Goal: Transaction & Acquisition: Purchase product/service

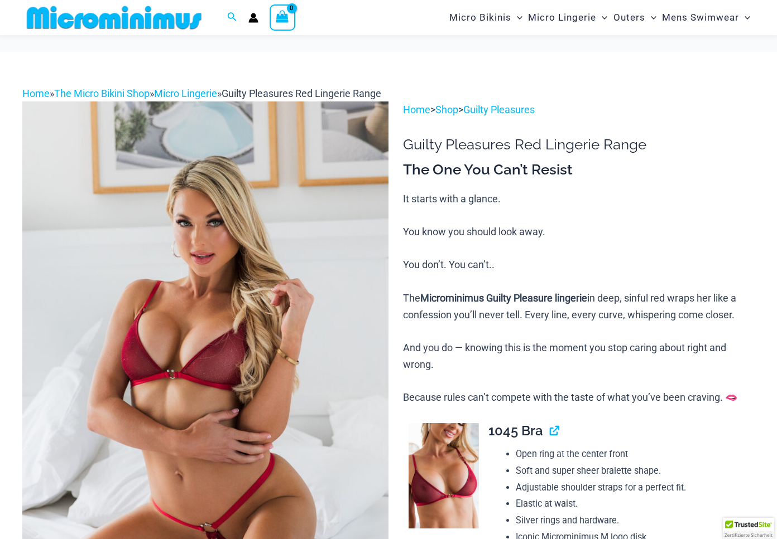
scroll to position [80, 0]
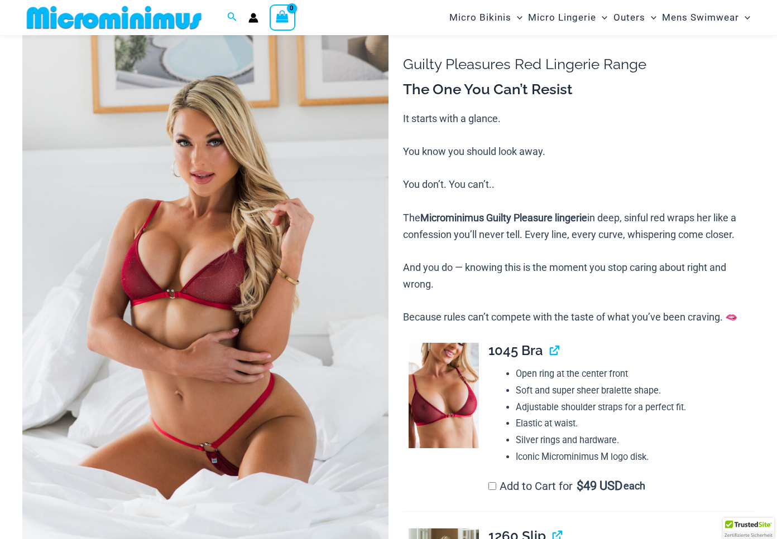
click at [205, 279] on img at bounding box center [205, 295] width 366 height 549
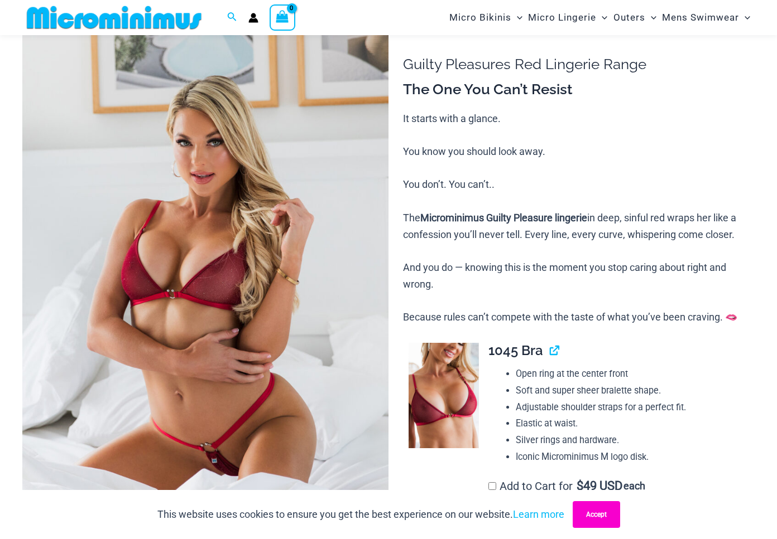
click at [587, 513] on button "Accept" at bounding box center [595, 515] width 47 height 27
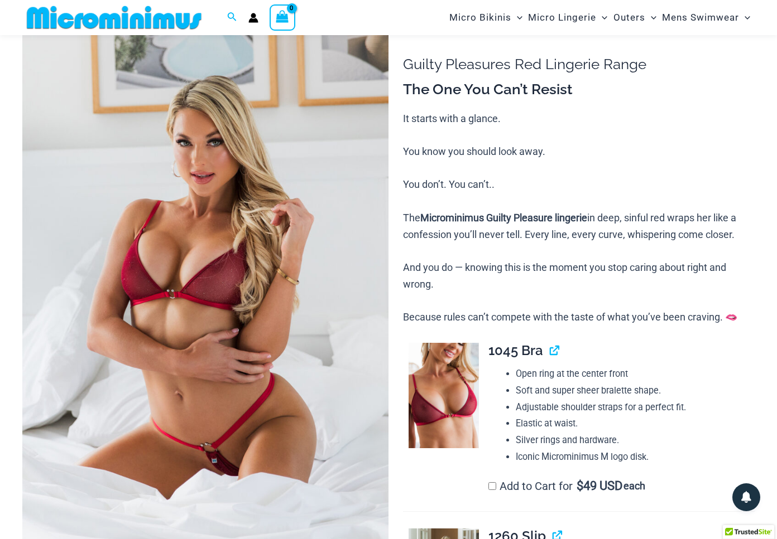
scroll to position [80, 0]
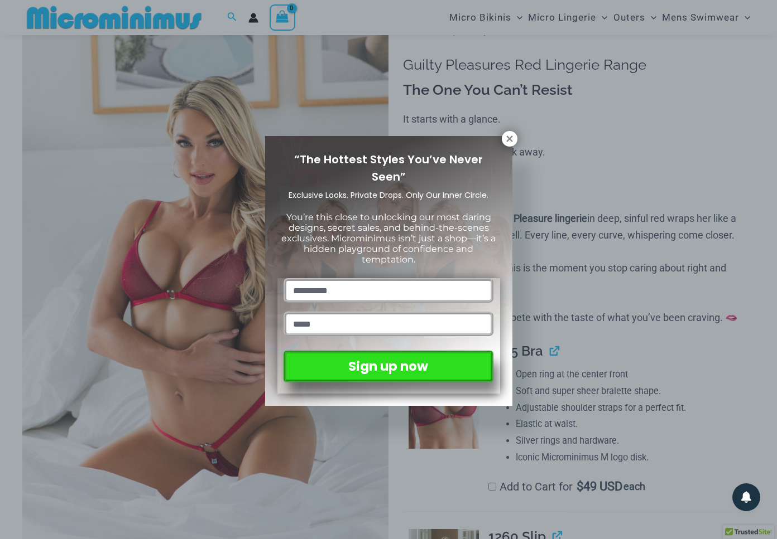
click at [191, 168] on div "“The Hottest Styles You’ve Never Seen” Exclusive Looks. Private Drops. Only Our…" at bounding box center [388, 269] width 777 height 539
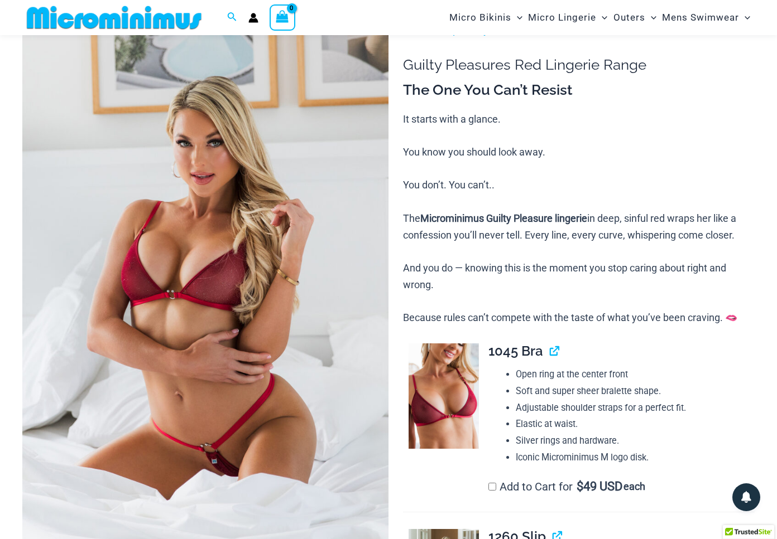
click at [232, 154] on img at bounding box center [205, 296] width 366 height 549
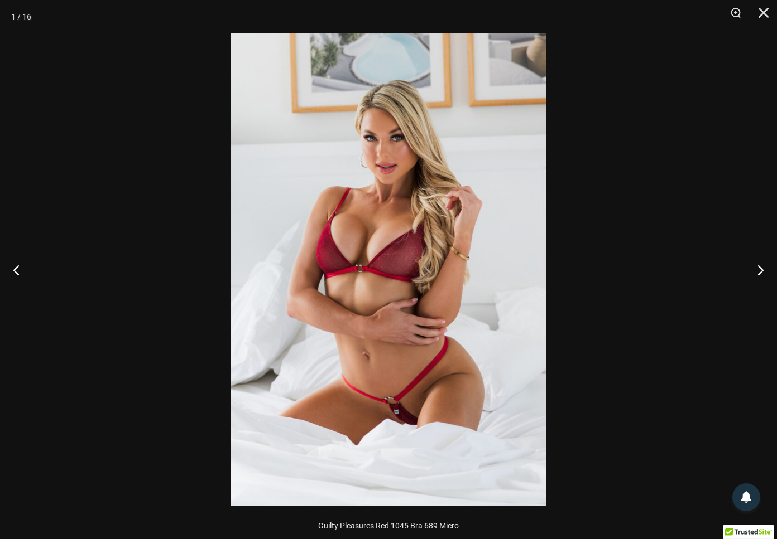
click at [346, 162] on img at bounding box center [388, 269] width 315 height 473
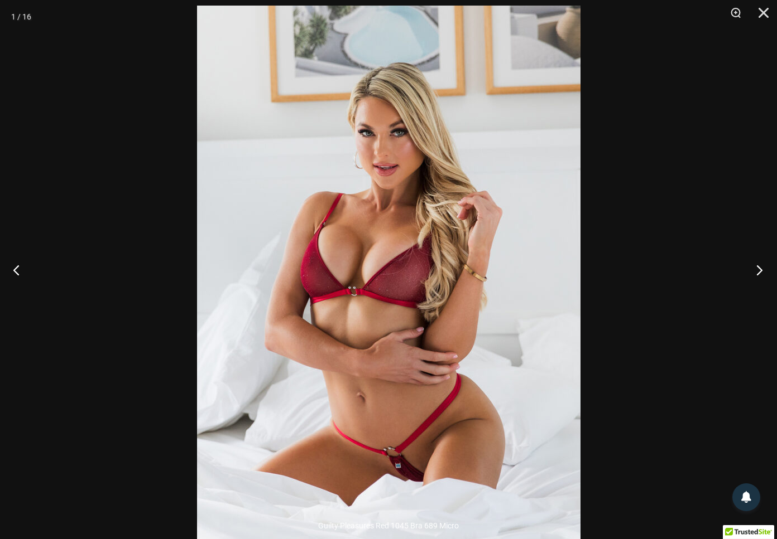
click at [758, 268] on button "Next" at bounding box center [756, 270] width 42 height 56
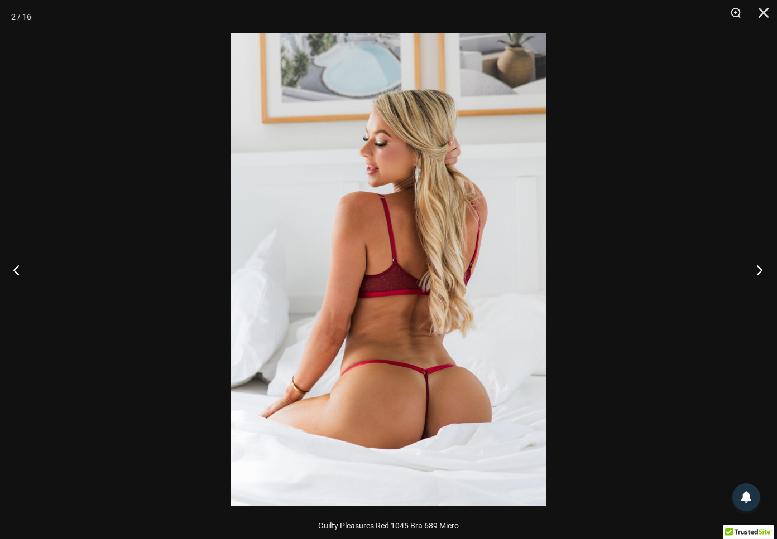
click at [758, 269] on button "Next" at bounding box center [756, 270] width 42 height 56
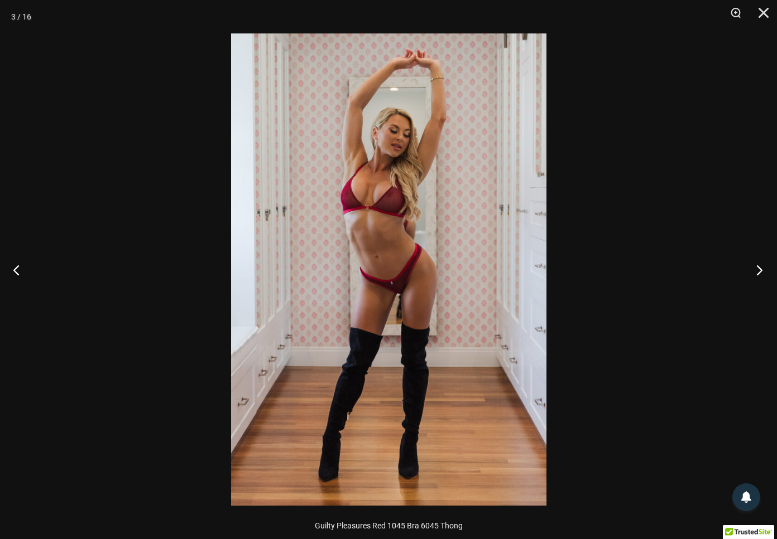
click at [758, 269] on button "Next" at bounding box center [756, 270] width 42 height 56
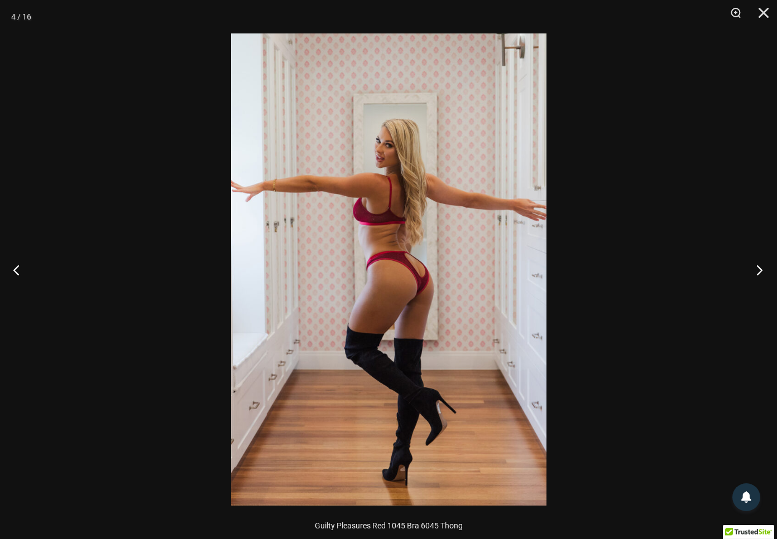
click at [758, 269] on button "Next" at bounding box center [756, 270] width 42 height 56
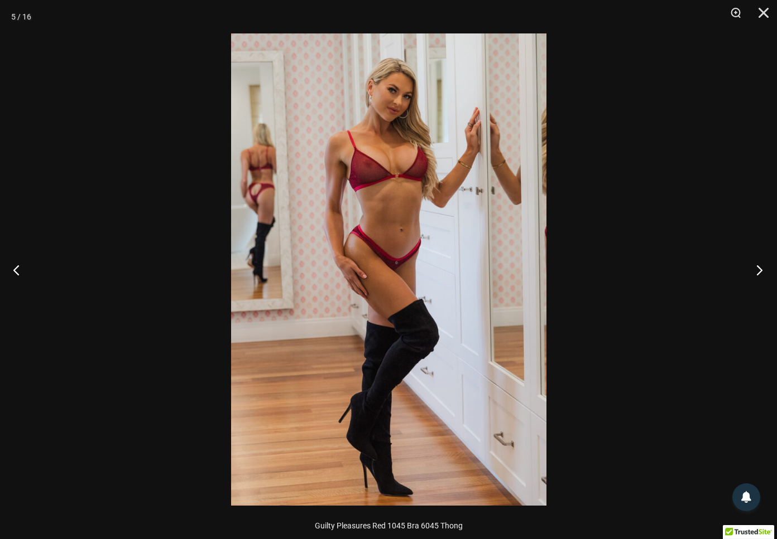
click at [758, 269] on button "Next" at bounding box center [756, 270] width 42 height 56
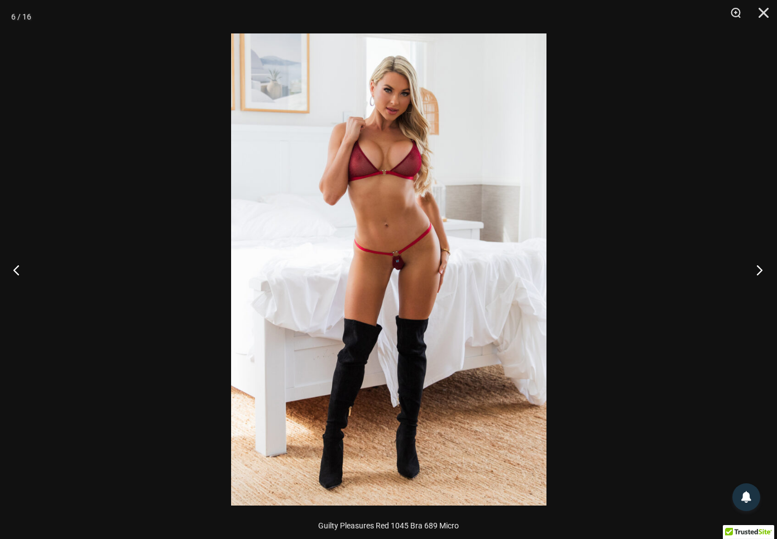
click at [758, 269] on button "Next" at bounding box center [756, 270] width 42 height 56
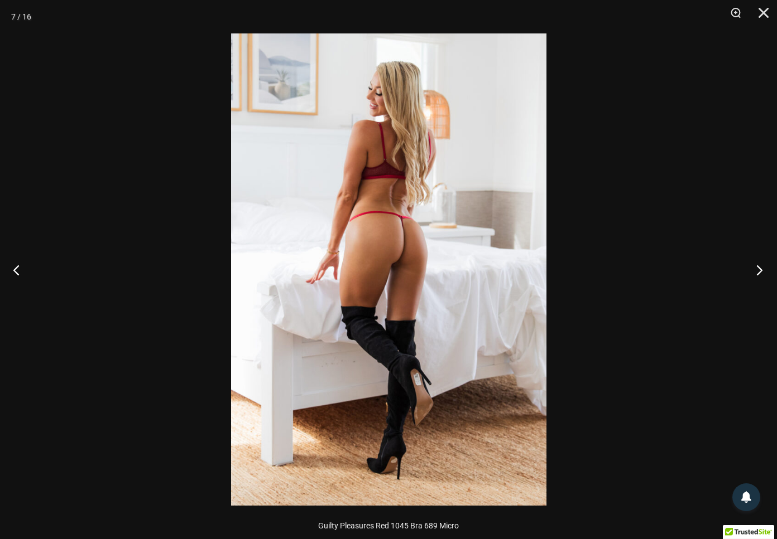
click at [758, 269] on button "Next" at bounding box center [756, 270] width 42 height 56
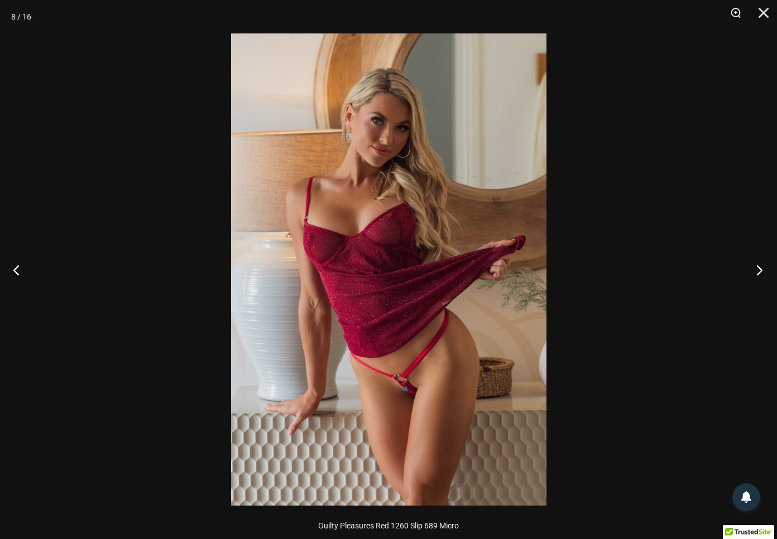
click at [758, 269] on button "Next" at bounding box center [756, 270] width 42 height 56
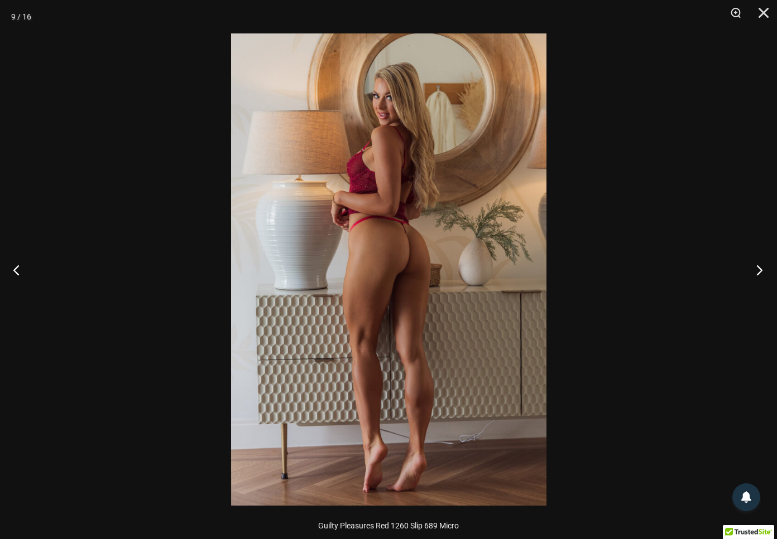
click at [758, 269] on button "Next" at bounding box center [756, 270] width 42 height 56
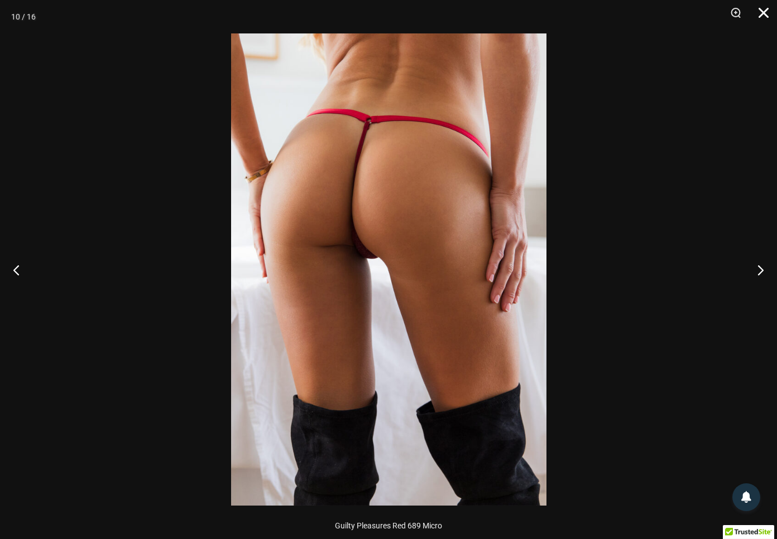
click at [764, 16] on button "Close" at bounding box center [759, 16] width 28 height 33
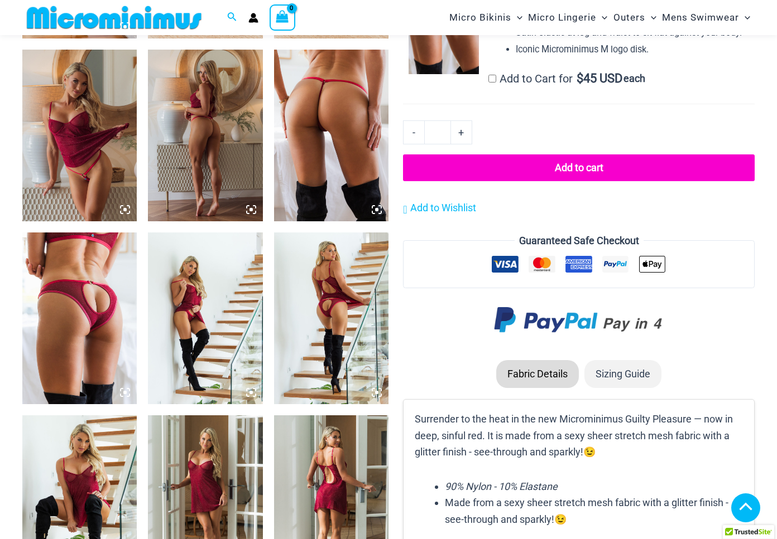
scroll to position [968, 0]
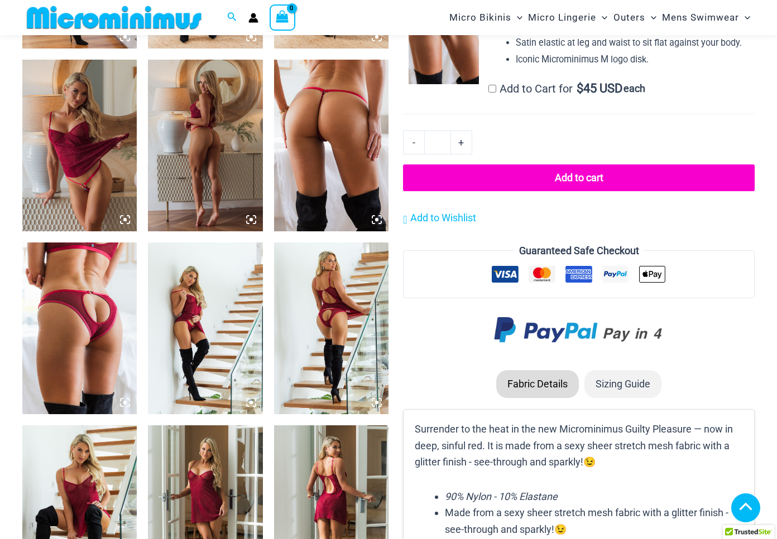
click at [343, 100] on img at bounding box center [331, 146] width 114 height 172
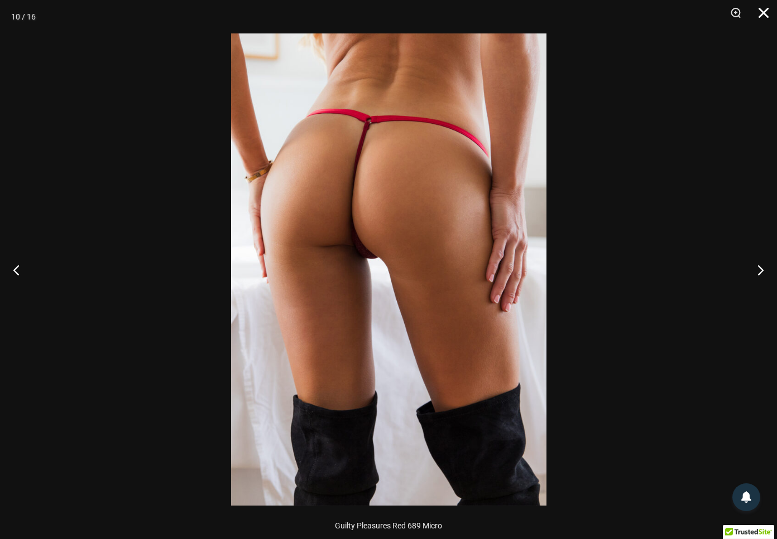
click at [763, 10] on button "Close" at bounding box center [759, 16] width 28 height 33
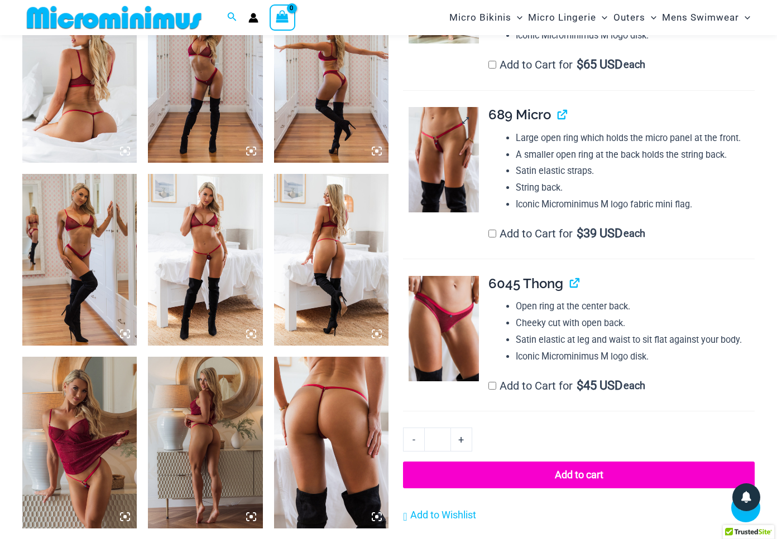
scroll to position [668, 0]
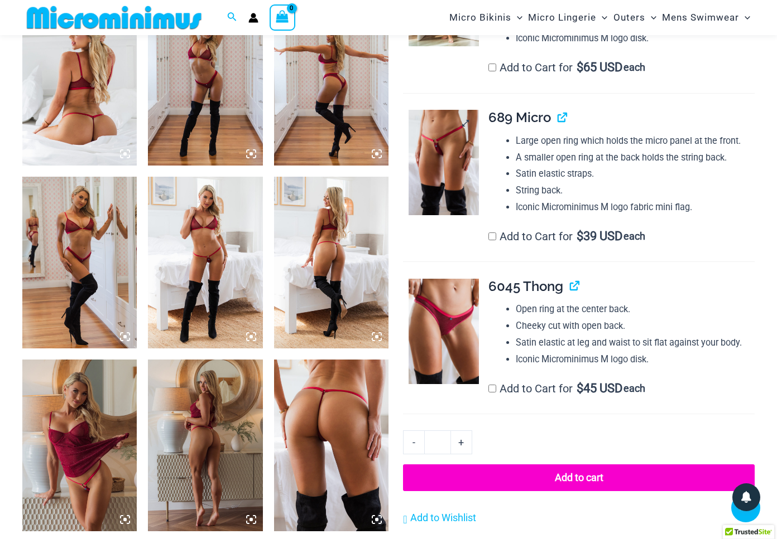
click at [445, 137] on img at bounding box center [443, 162] width 70 height 105
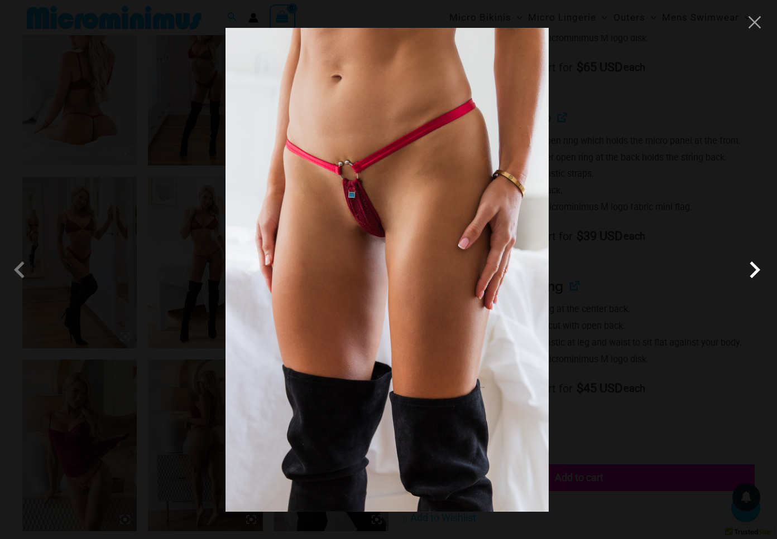
click at [754, 273] on span at bounding box center [754, 269] width 33 height 33
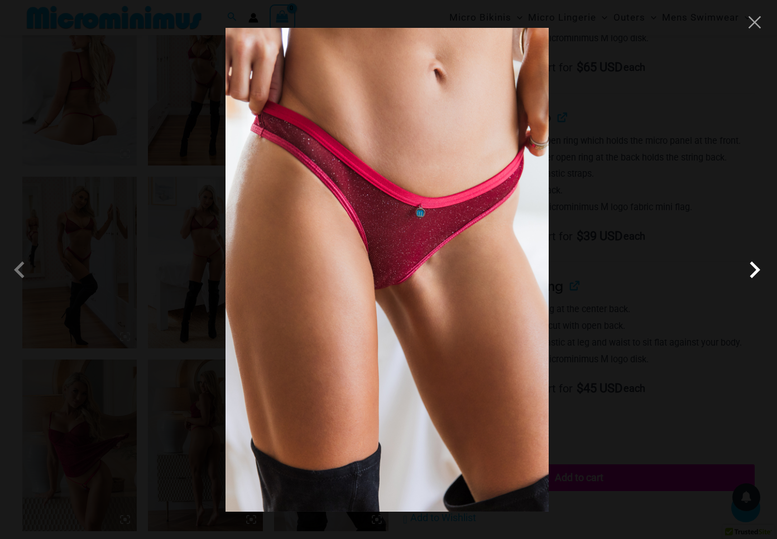
click at [754, 273] on span at bounding box center [754, 269] width 33 height 33
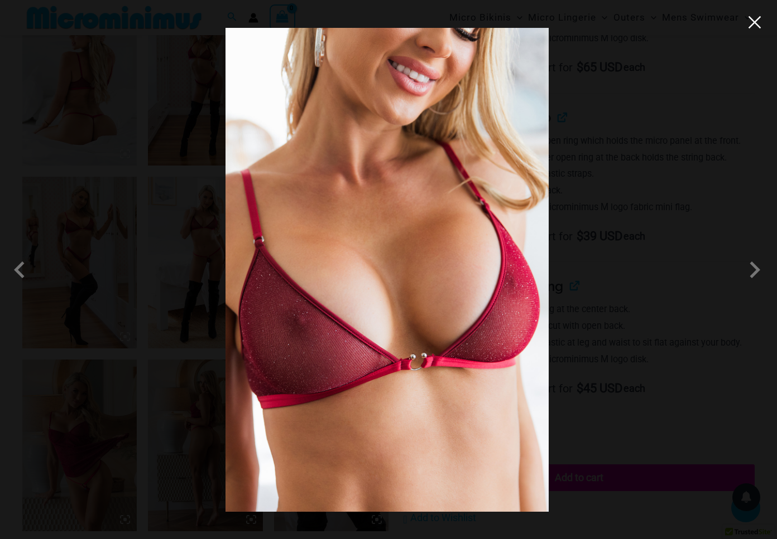
click at [756, 22] on button "Close" at bounding box center [754, 22] width 17 height 17
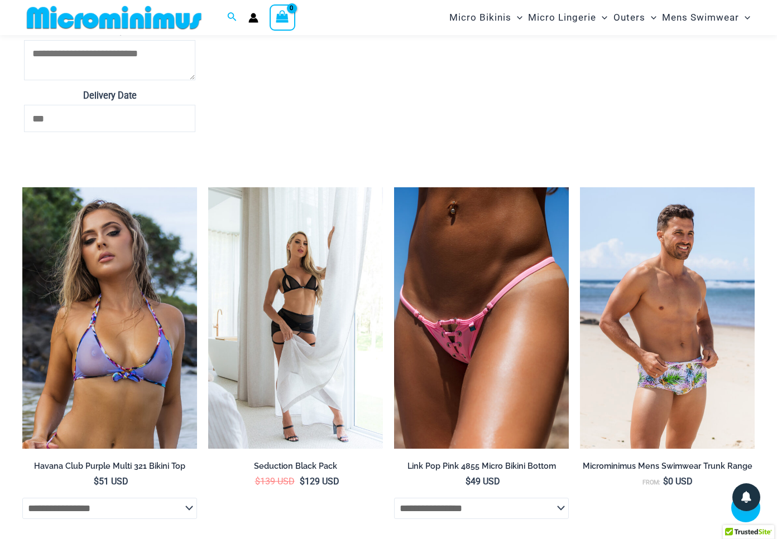
scroll to position [2790, 0]
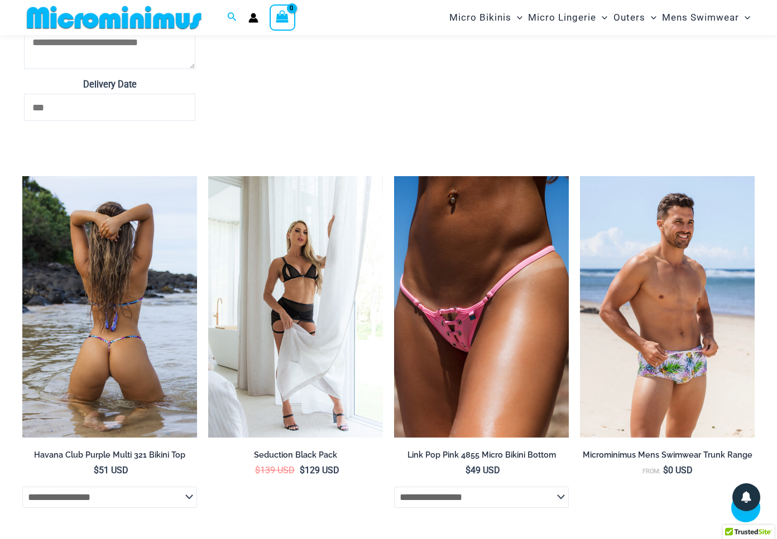
click at [93, 242] on img at bounding box center [109, 307] width 175 height 262
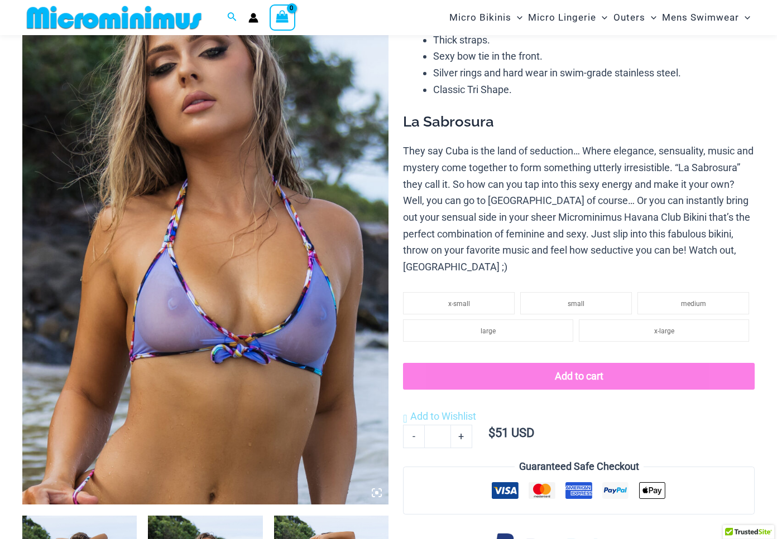
scroll to position [166, 0]
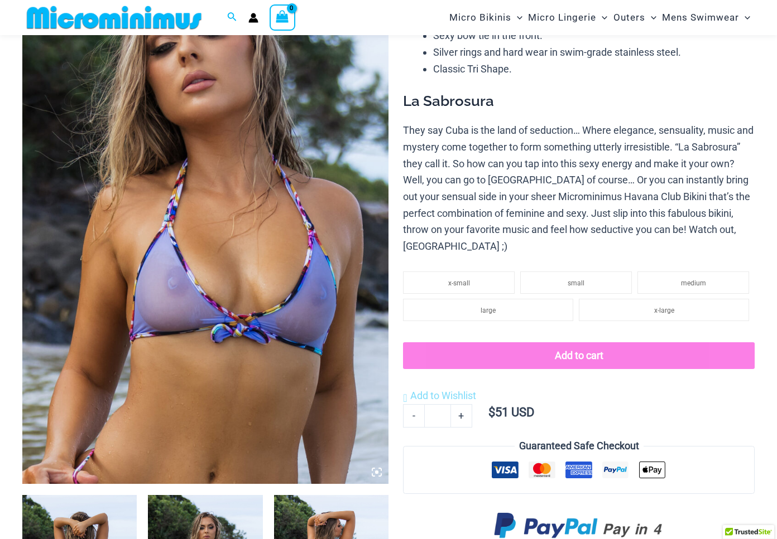
click at [258, 213] on img at bounding box center [205, 209] width 366 height 549
click at [244, 310] on img at bounding box center [205, 209] width 366 height 549
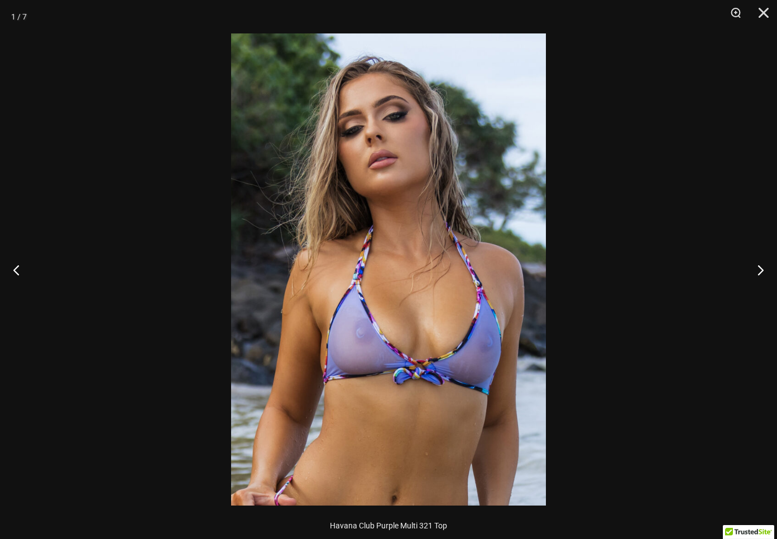
click at [425, 330] on img at bounding box center [388, 269] width 315 height 473
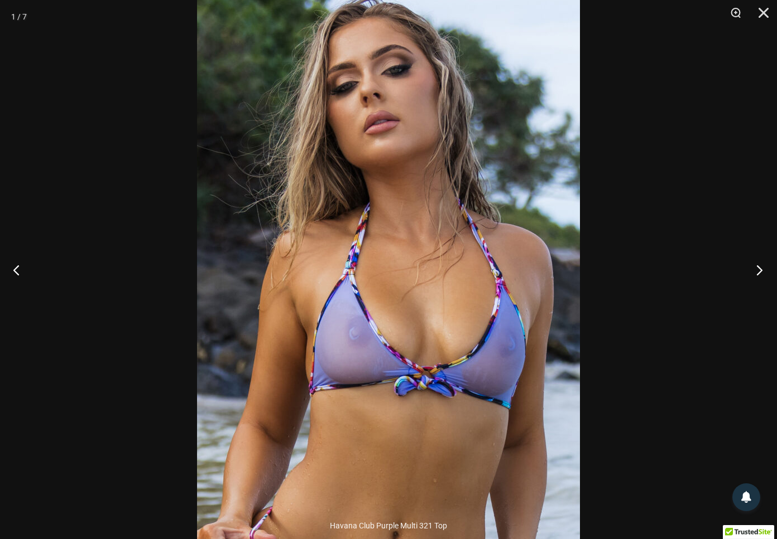
click at [754, 272] on button "Next" at bounding box center [756, 270] width 42 height 56
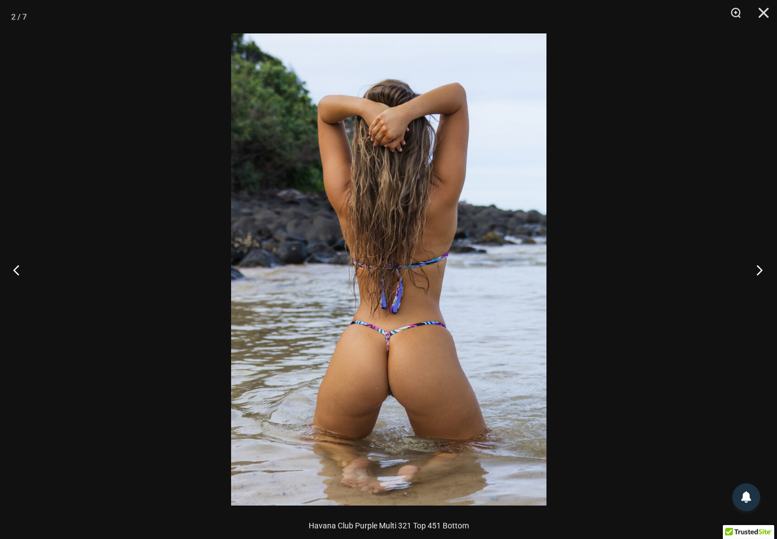
click at [754, 271] on button "Next" at bounding box center [756, 270] width 42 height 56
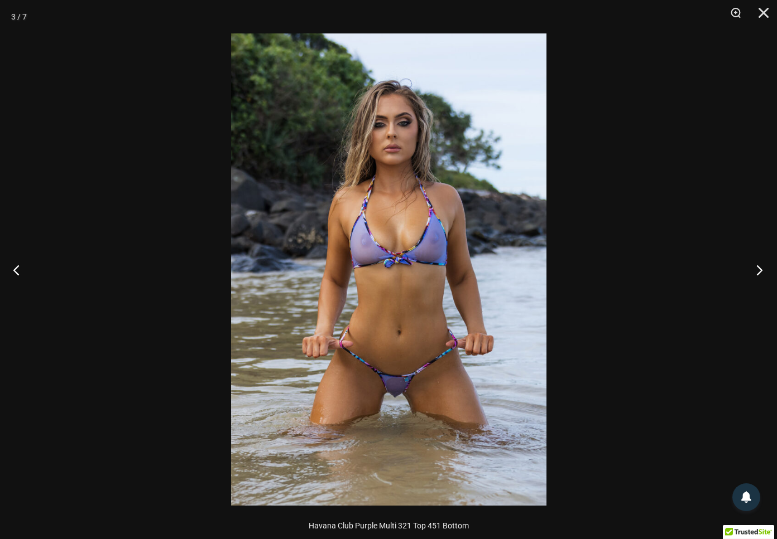
click at [754, 271] on button "Next" at bounding box center [756, 270] width 42 height 56
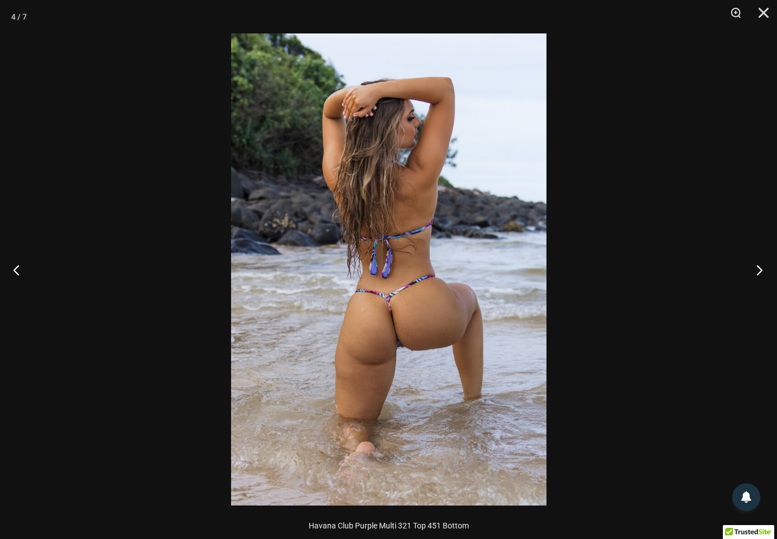
click at [754, 271] on button "Next" at bounding box center [756, 270] width 42 height 56
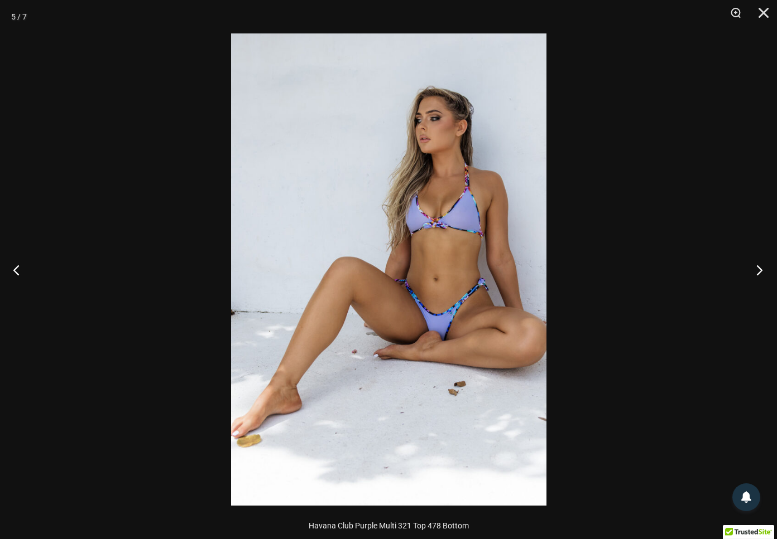
click at [754, 271] on button "Next" at bounding box center [756, 270] width 42 height 56
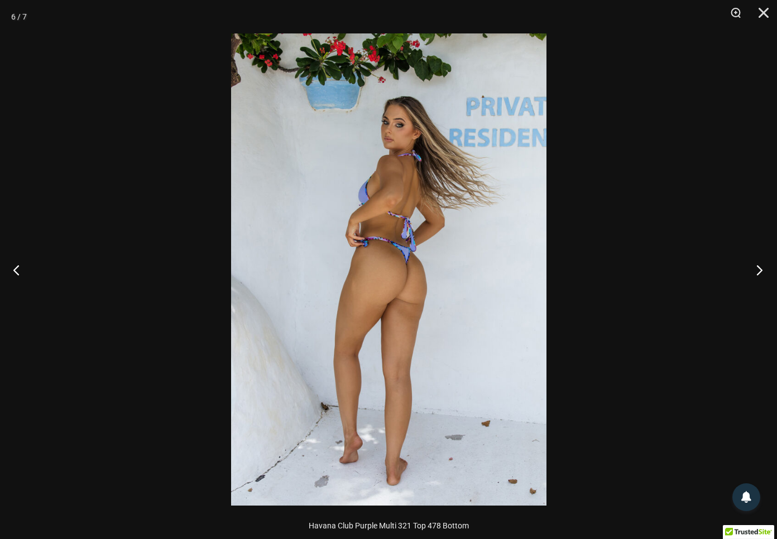
click at [754, 271] on button "Next" at bounding box center [756, 270] width 42 height 56
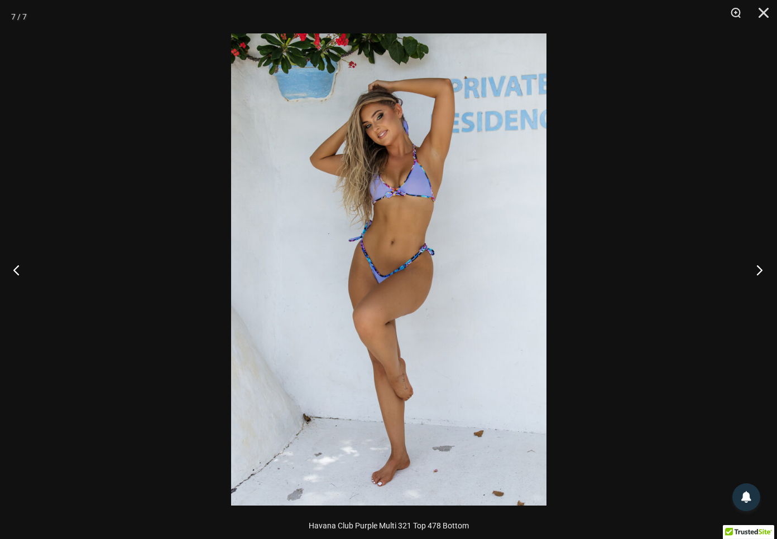
click at [754, 271] on button "Next" at bounding box center [756, 270] width 42 height 56
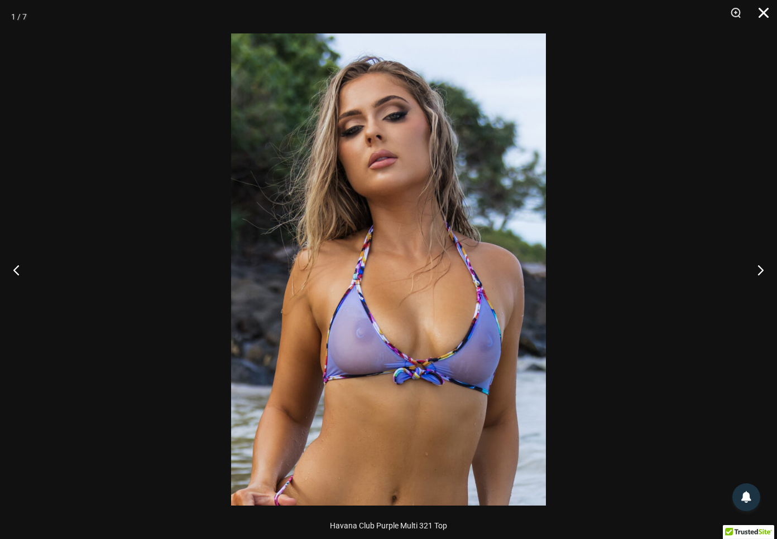
click at [760, 11] on button "Close" at bounding box center [759, 16] width 28 height 33
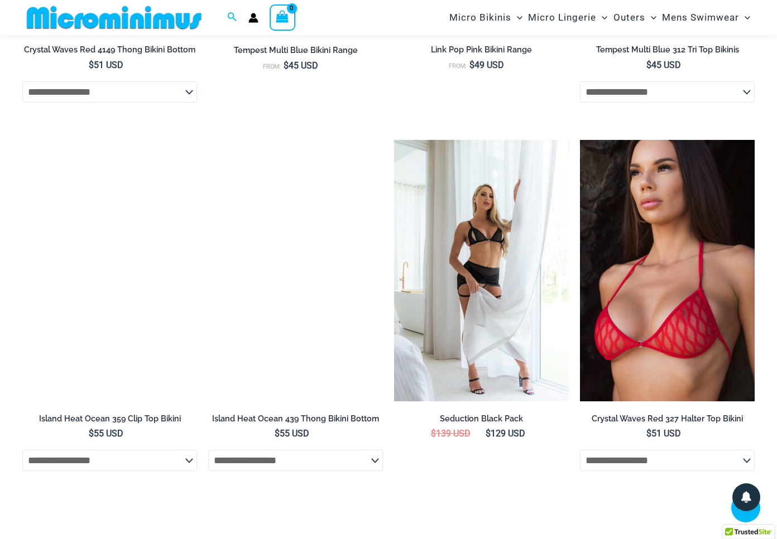
scroll to position [2410, 0]
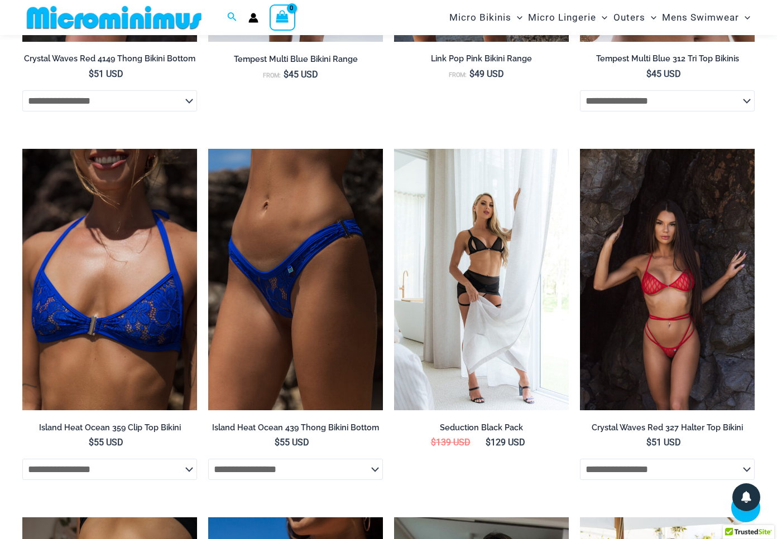
click at [673, 221] on img at bounding box center [667, 280] width 175 height 262
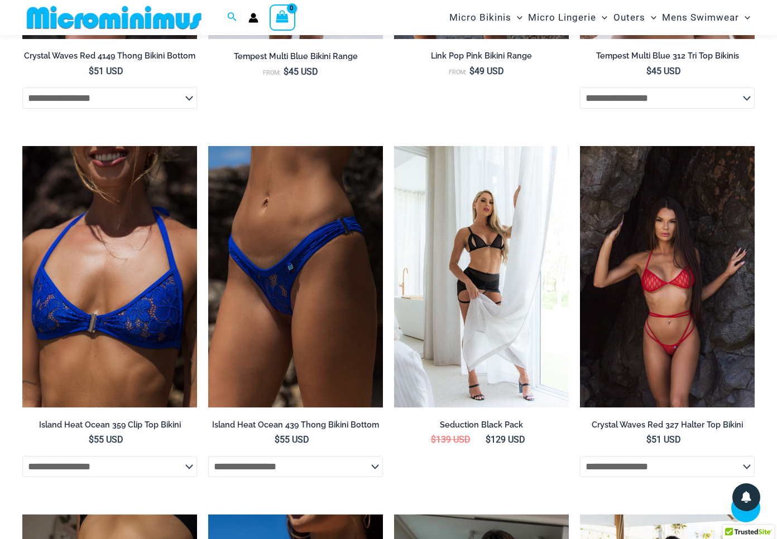
scroll to position [2405, 0]
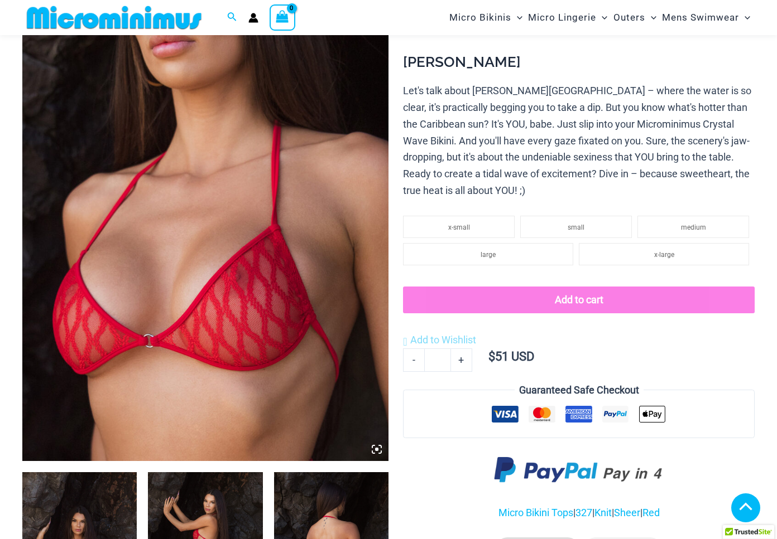
scroll to position [190, 0]
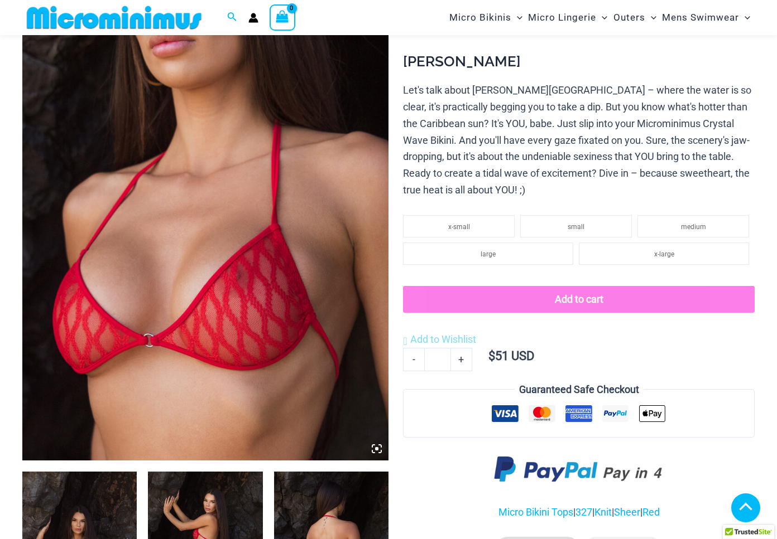
click at [319, 248] on img at bounding box center [205, 186] width 366 height 549
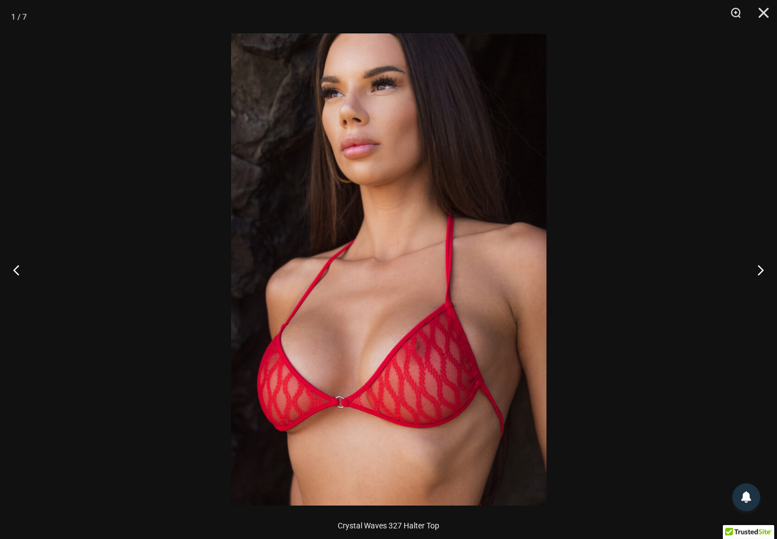
click at [399, 262] on img at bounding box center [388, 269] width 315 height 473
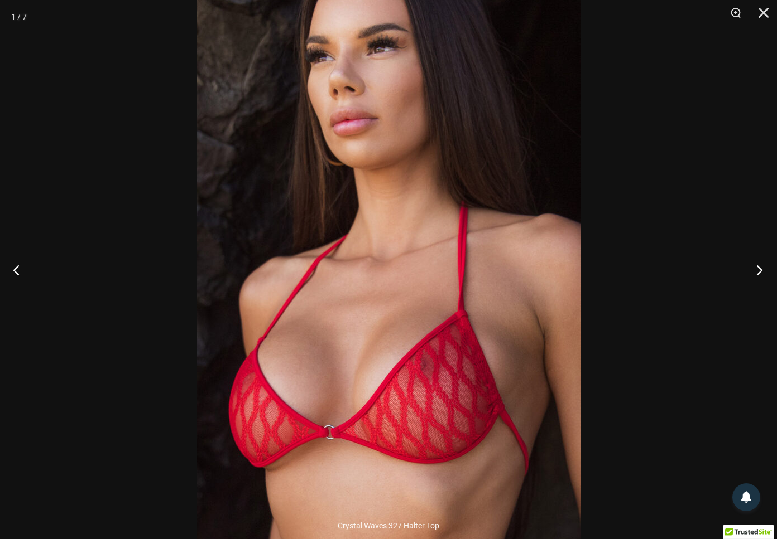
click at [758, 273] on button "Next" at bounding box center [756, 270] width 42 height 56
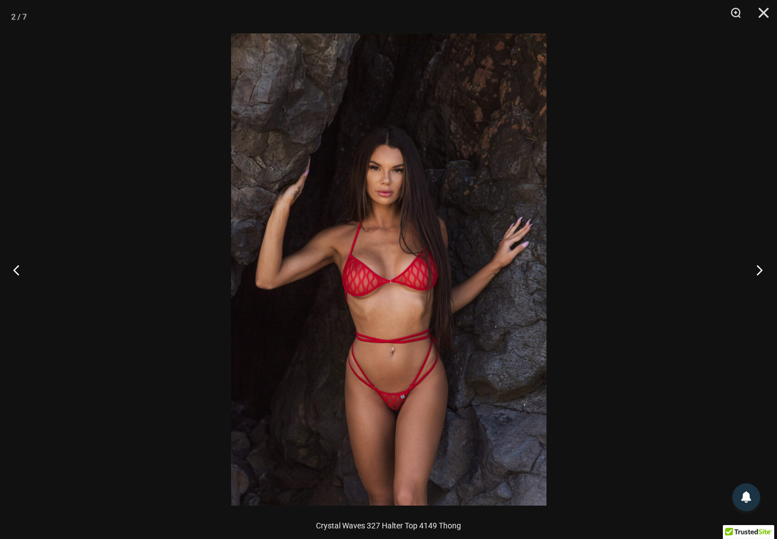
click at [758, 273] on button "Next" at bounding box center [756, 270] width 42 height 56
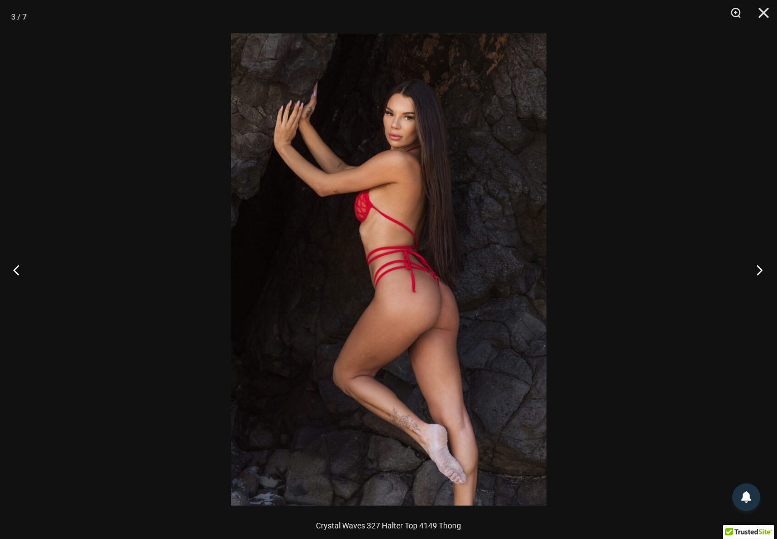
click at [758, 273] on button "Next" at bounding box center [756, 270] width 42 height 56
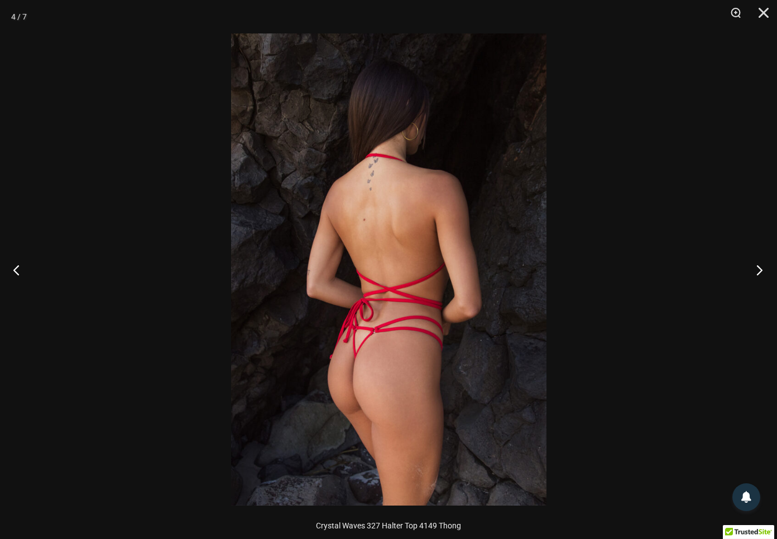
click at [758, 273] on button "Next" at bounding box center [756, 270] width 42 height 56
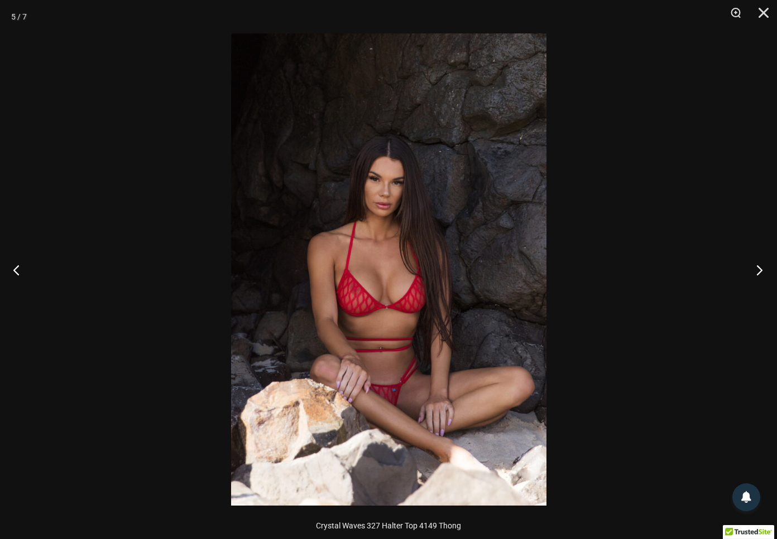
click at [758, 273] on button "Next" at bounding box center [756, 270] width 42 height 56
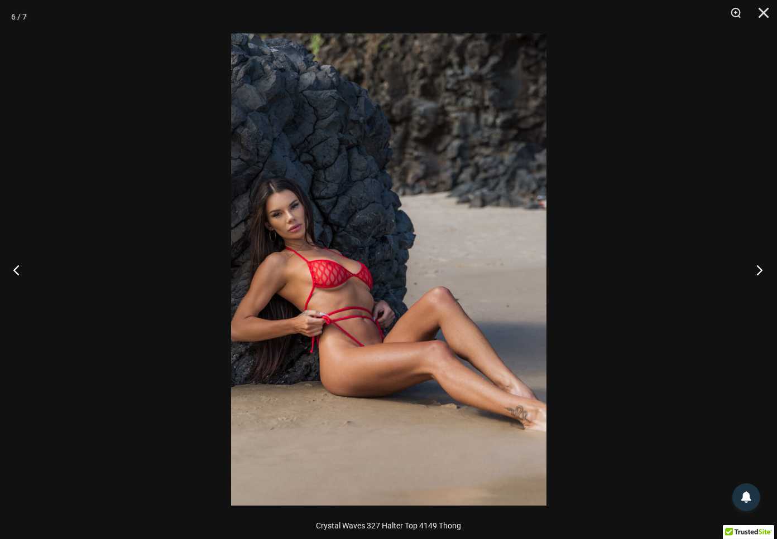
click at [758, 273] on button "Next" at bounding box center [756, 270] width 42 height 56
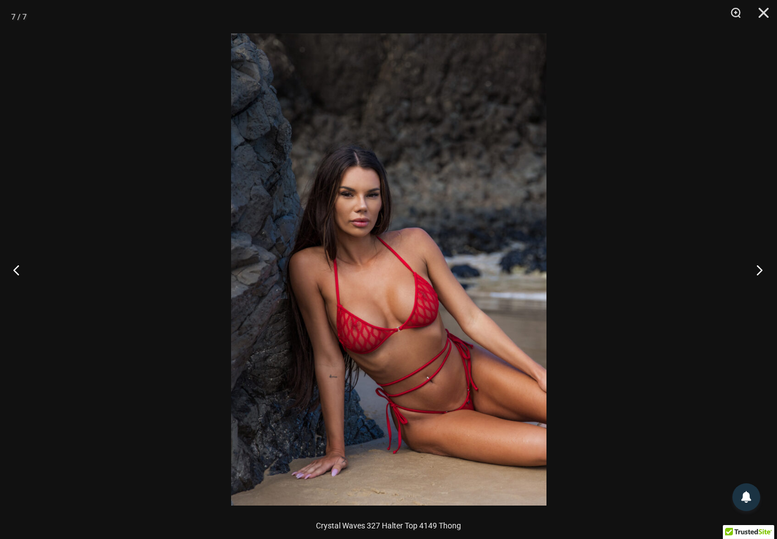
click at [758, 273] on button "Next" at bounding box center [756, 270] width 42 height 56
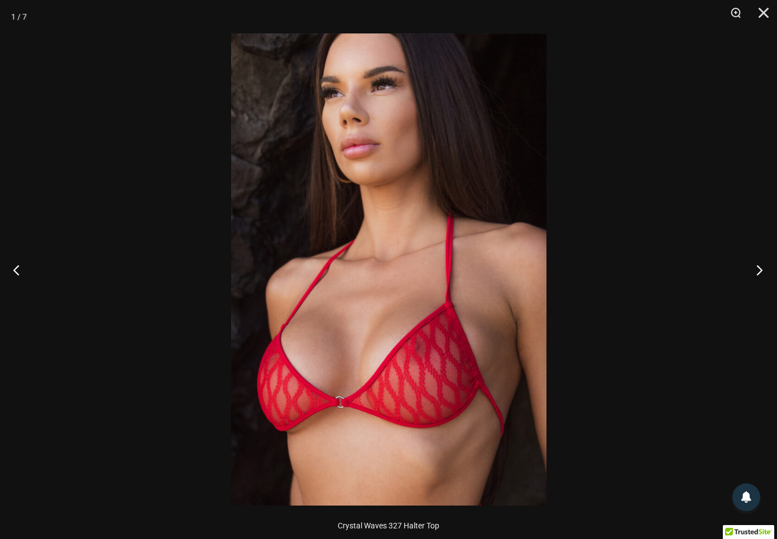
click at [758, 273] on button "Next" at bounding box center [756, 270] width 42 height 56
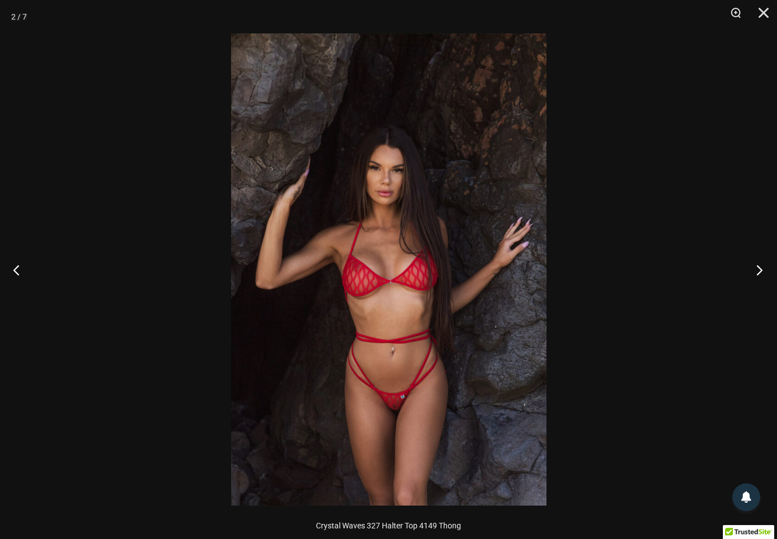
click at [758, 273] on button "Next" at bounding box center [756, 270] width 42 height 56
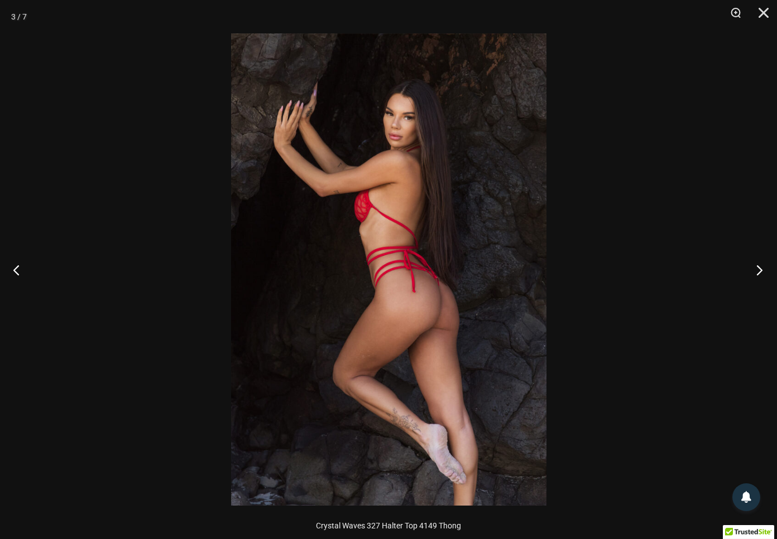
click at [758, 273] on button "Next" at bounding box center [756, 270] width 42 height 56
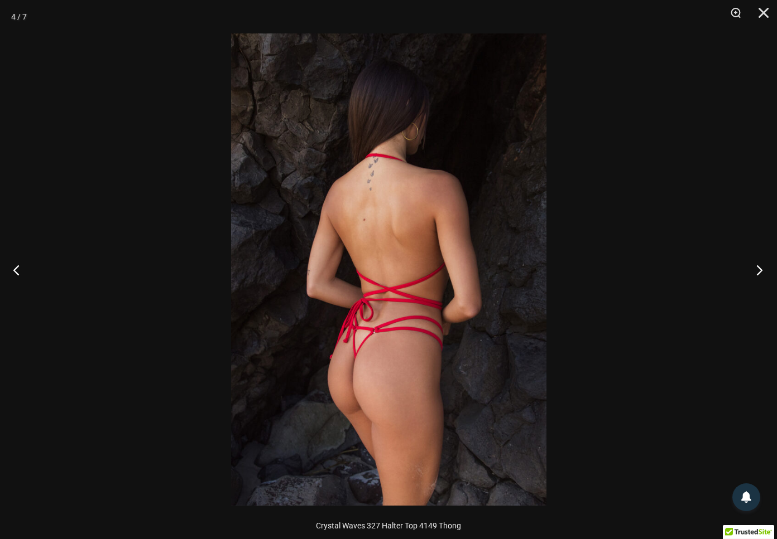
click at [758, 273] on button "Next" at bounding box center [756, 270] width 42 height 56
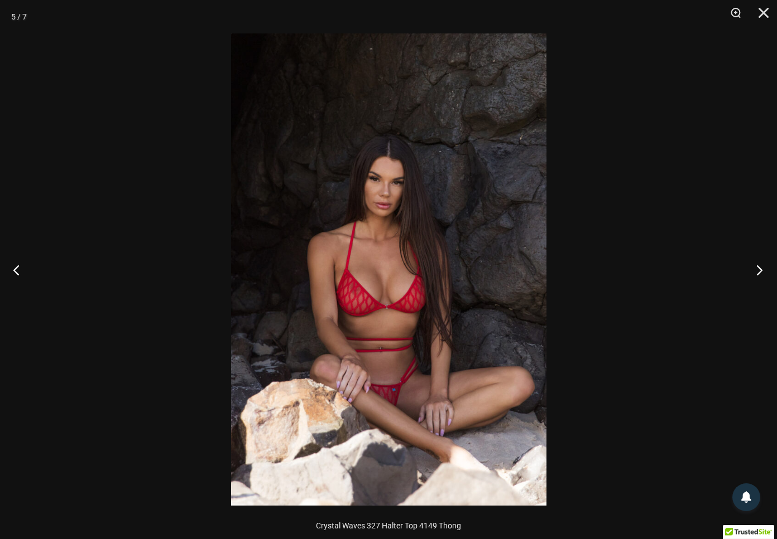
click at [758, 273] on button "Next" at bounding box center [756, 270] width 42 height 56
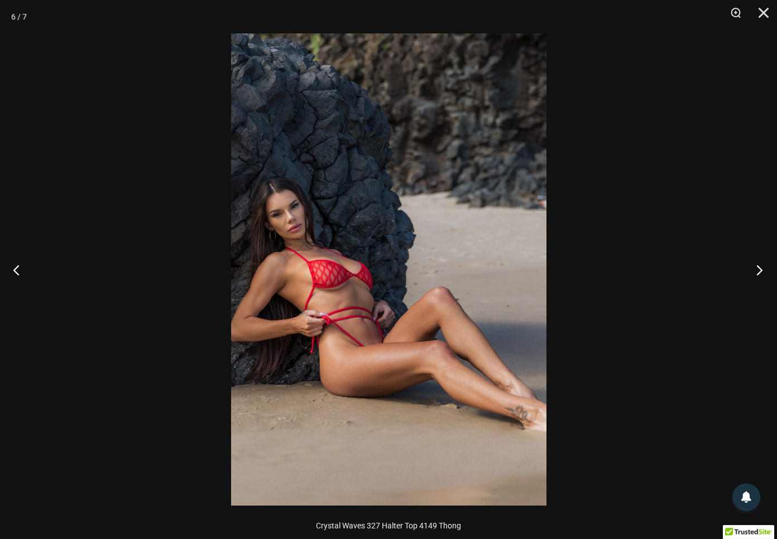
click at [758, 273] on button "Next" at bounding box center [756, 270] width 42 height 56
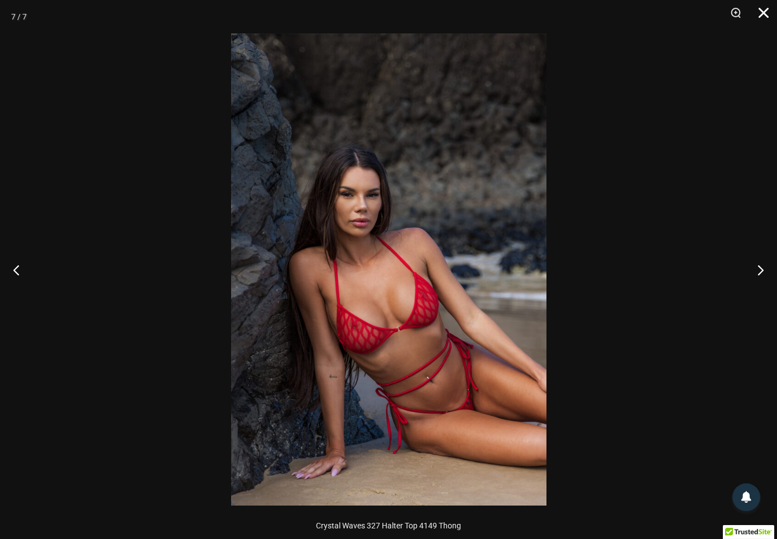
click at [761, 13] on button "Close" at bounding box center [759, 16] width 28 height 33
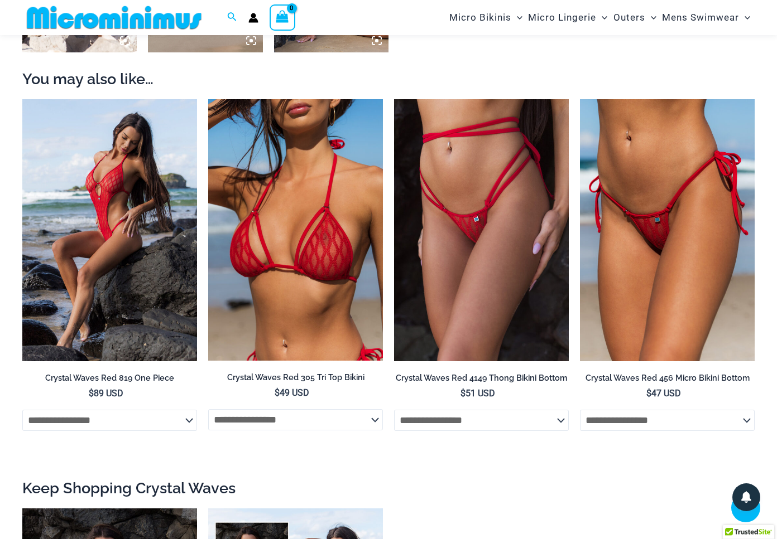
scroll to position [1032, 0]
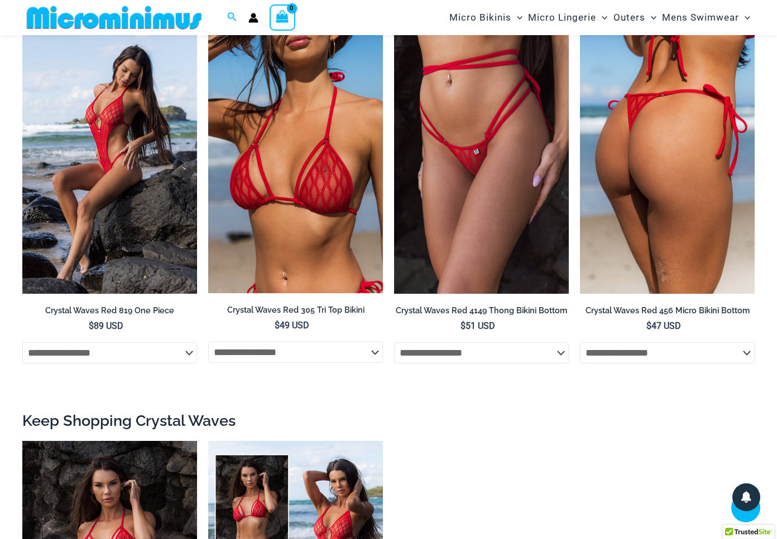
click at [697, 156] on img at bounding box center [667, 163] width 175 height 262
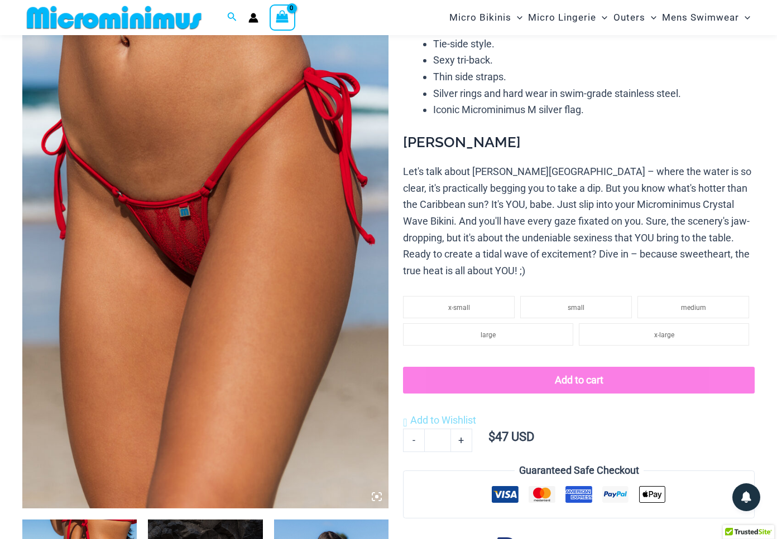
scroll to position [143, 0]
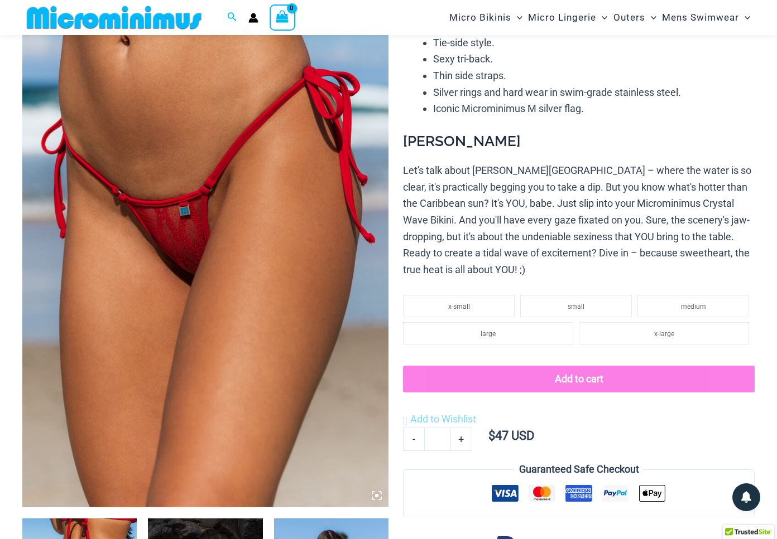
click at [191, 196] on img at bounding box center [205, 233] width 366 height 549
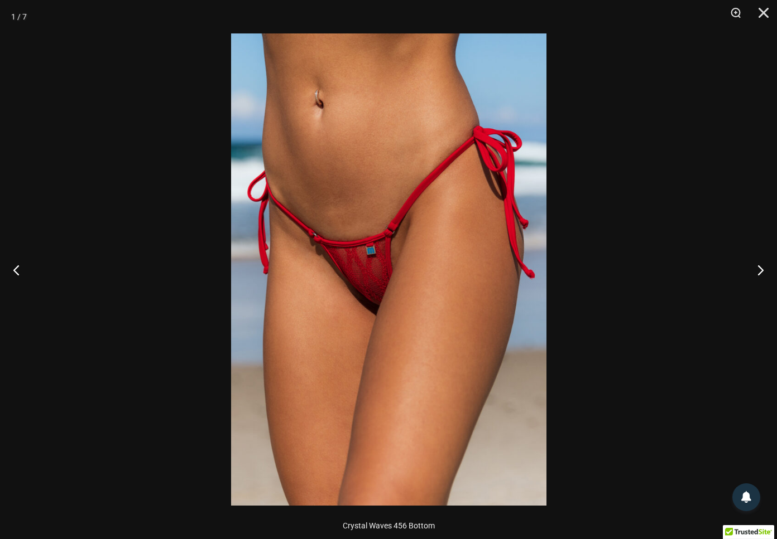
click at [367, 263] on img at bounding box center [388, 269] width 315 height 473
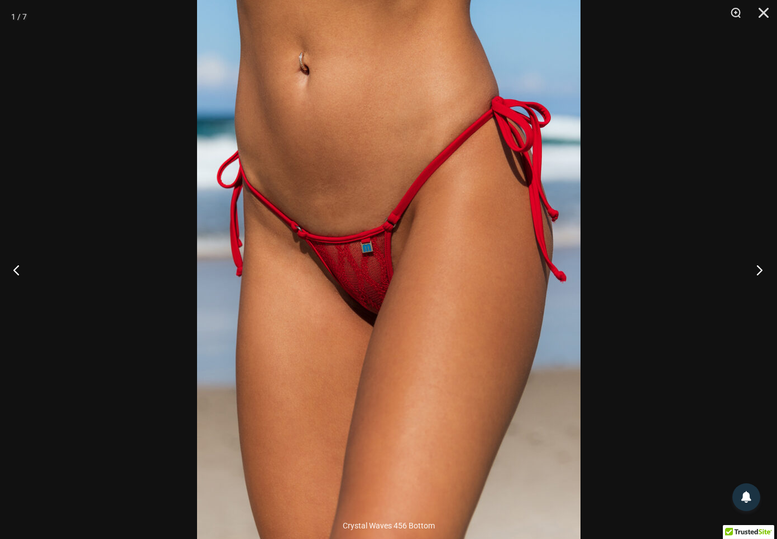
click at [759, 273] on button "Next" at bounding box center [756, 270] width 42 height 56
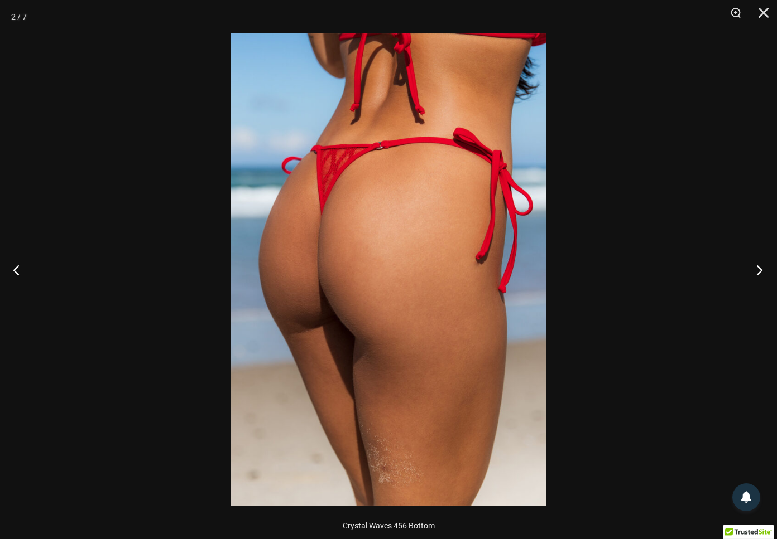
click at [759, 273] on button "Next" at bounding box center [756, 270] width 42 height 56
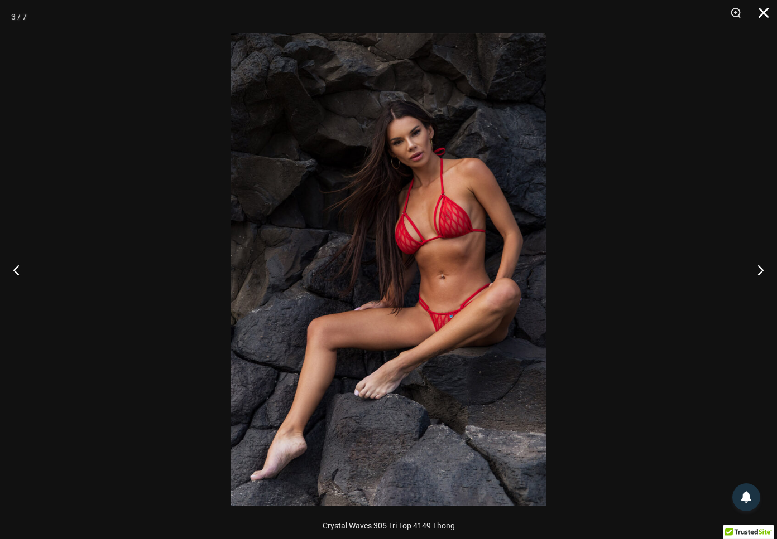
click at [758, 15] on button "Close" at bounding box center [759, 16] width 28 height 33
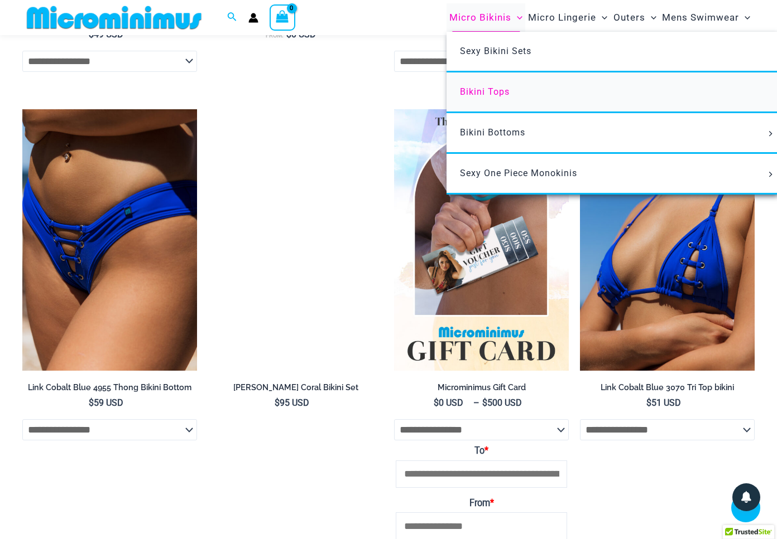
scroll to position [2485, 0]
